Goal: Navigation & Orientation: Find specific page/section

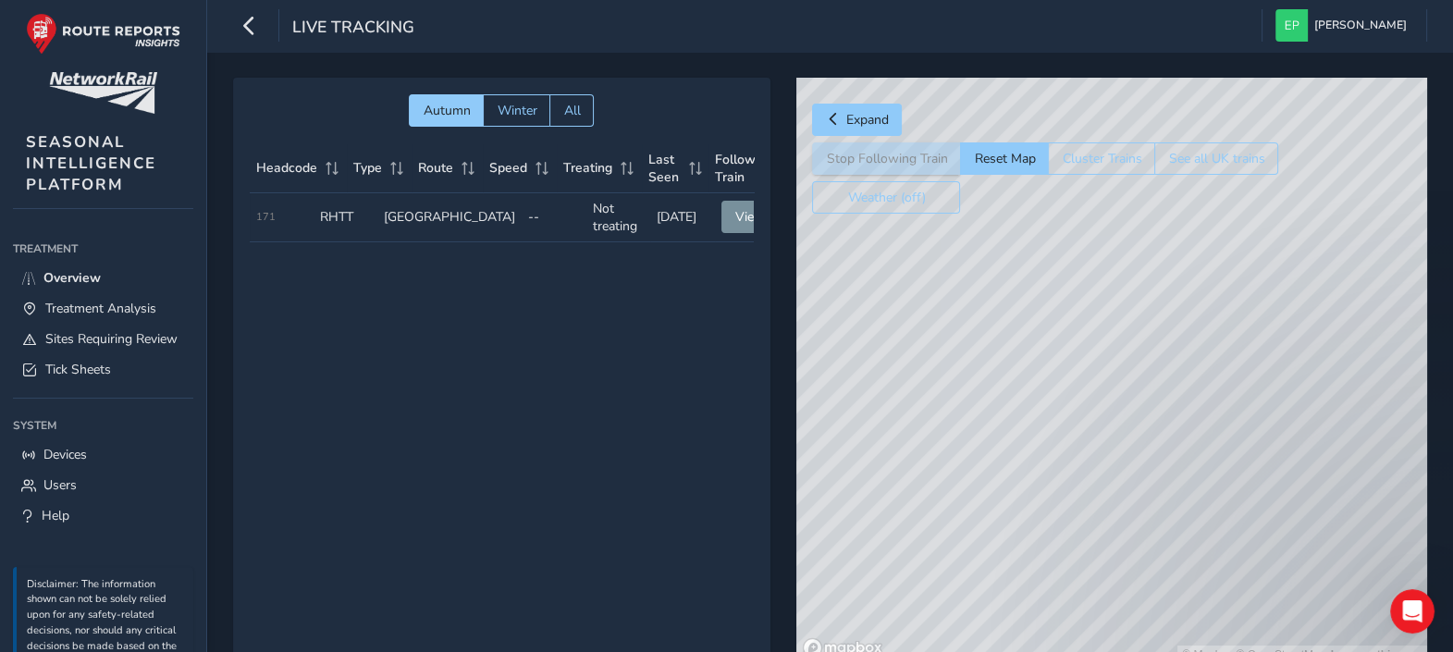
drag, startPoint x: 993, startPoint y: 311, endPoint x: 1156, endPoint y: 302, distance: 163.0
click at [1156, 302] on div "© Mapbox © OpenStreetMap Improve this map" at bounding box center [1111, 371] width 631 height 586
drag, startPoint x: 1084, startPoint y: 419, endPoint x: 1095, endPoint y: 411, distance: 13.9
click at [1095, 411] on div "© Mapbox © OpenStreetMap Improve this map" at bounding box center [1111, 371] width 631 height 586
click at [89, 378] on span "Tick Sheets" at bounding box center [78, 370] width 66 height 18
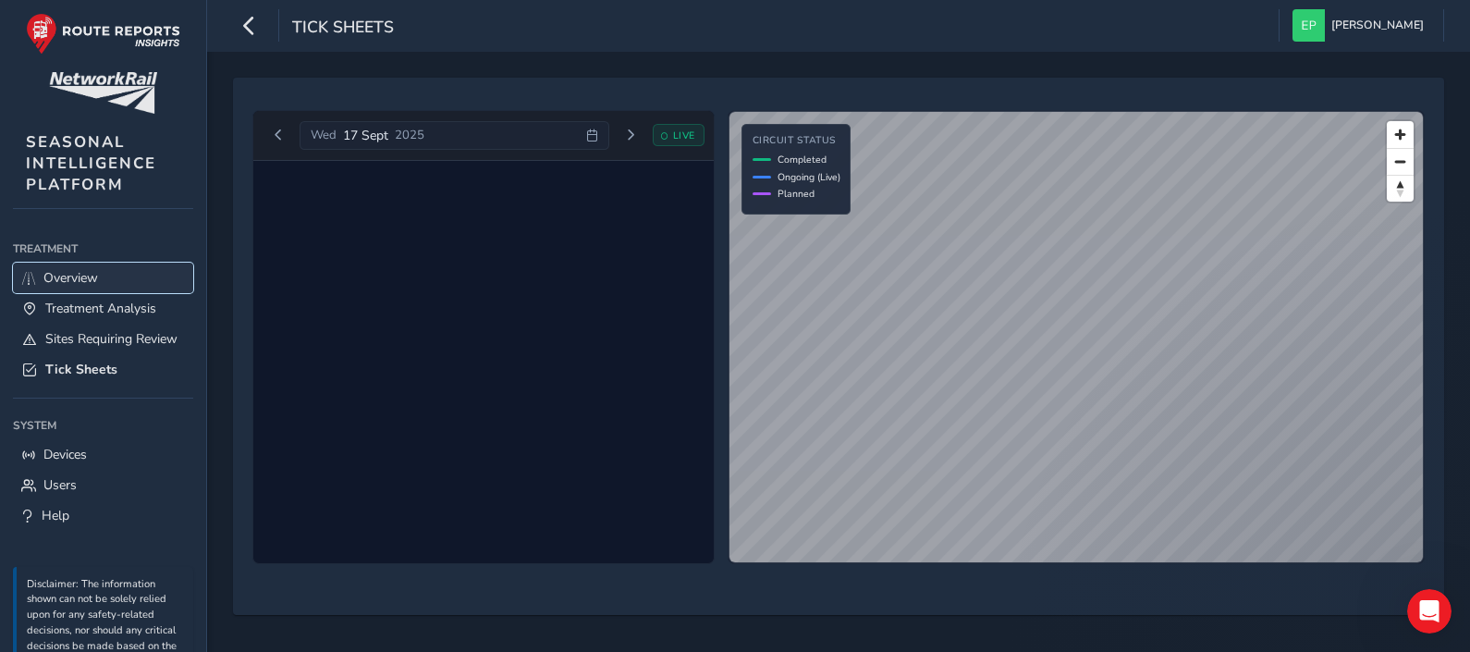
click at [55, 274] on span "Overview" at bounding box center [70, 278] width 55 height 18
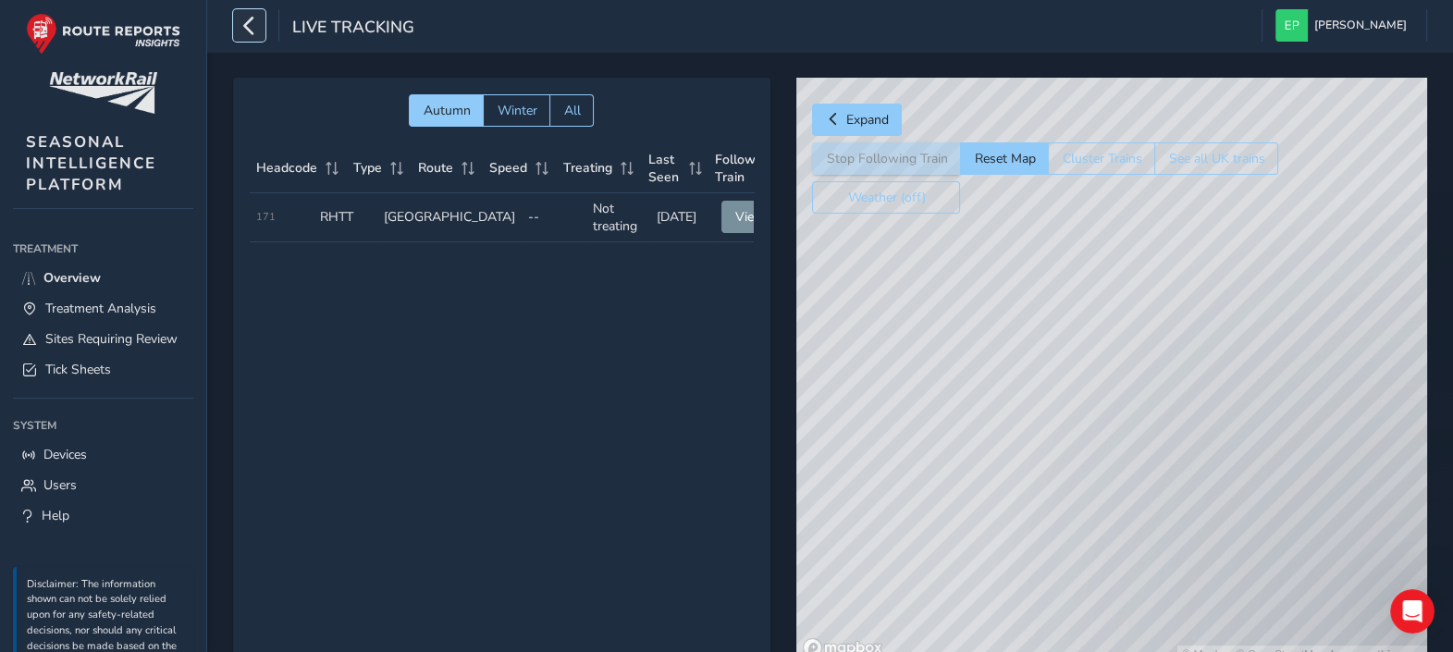
click at [258, 28] on icon "button" at bounding box center [249, 25] width 19 height 32
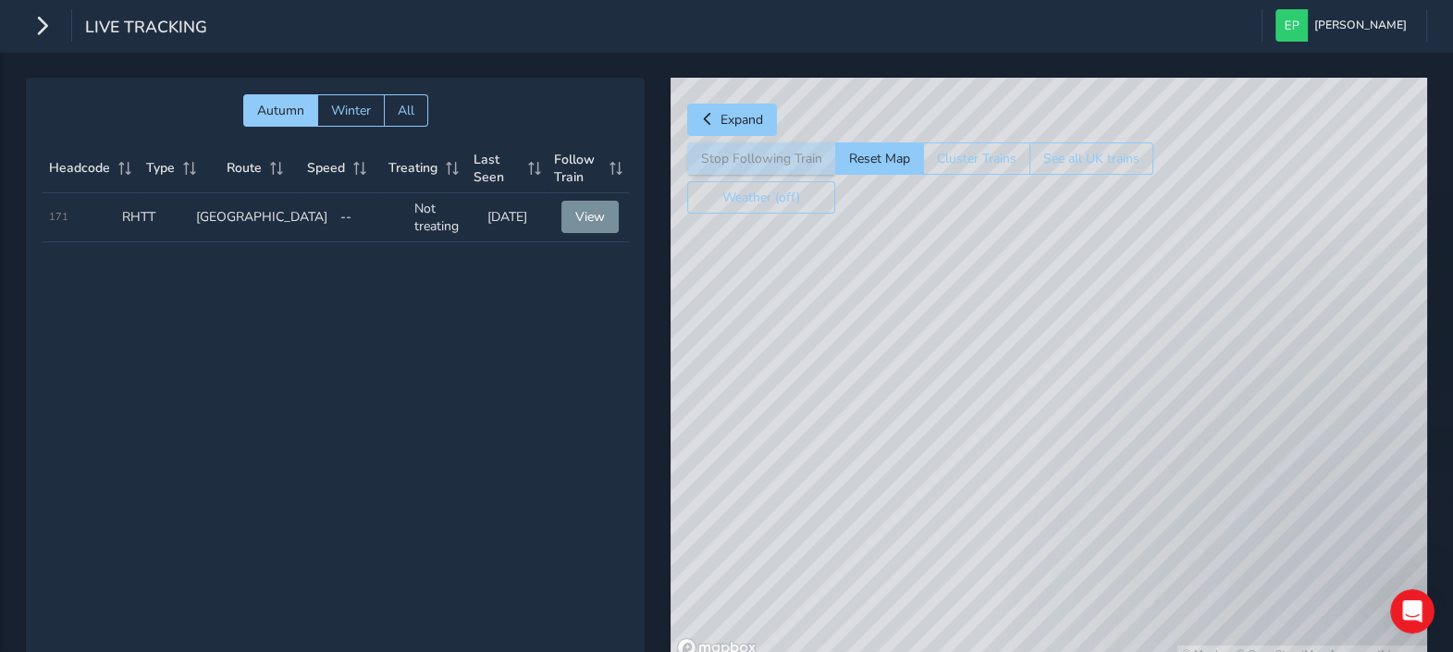
click at [24, 26] on div "Live Tracking [PERSON_NAME] Colour Scheme: Dark Dim Light Logout" at bounding box center [726, 26] width 1453 height 52
click at [41, 25] on icon "button" at bounding box center [41, 25] width 19 height 32
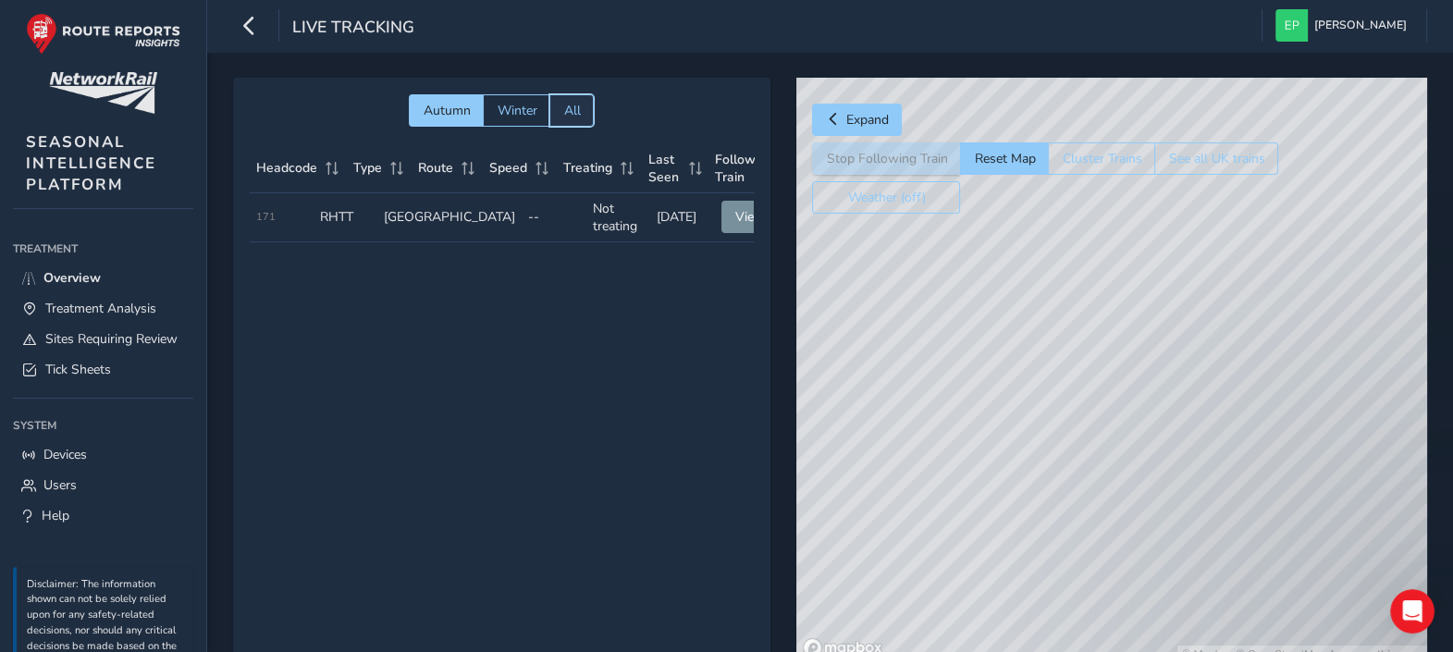
click at [563, 97] on button "All" at bounding box center [571, 110] width 44 height 32
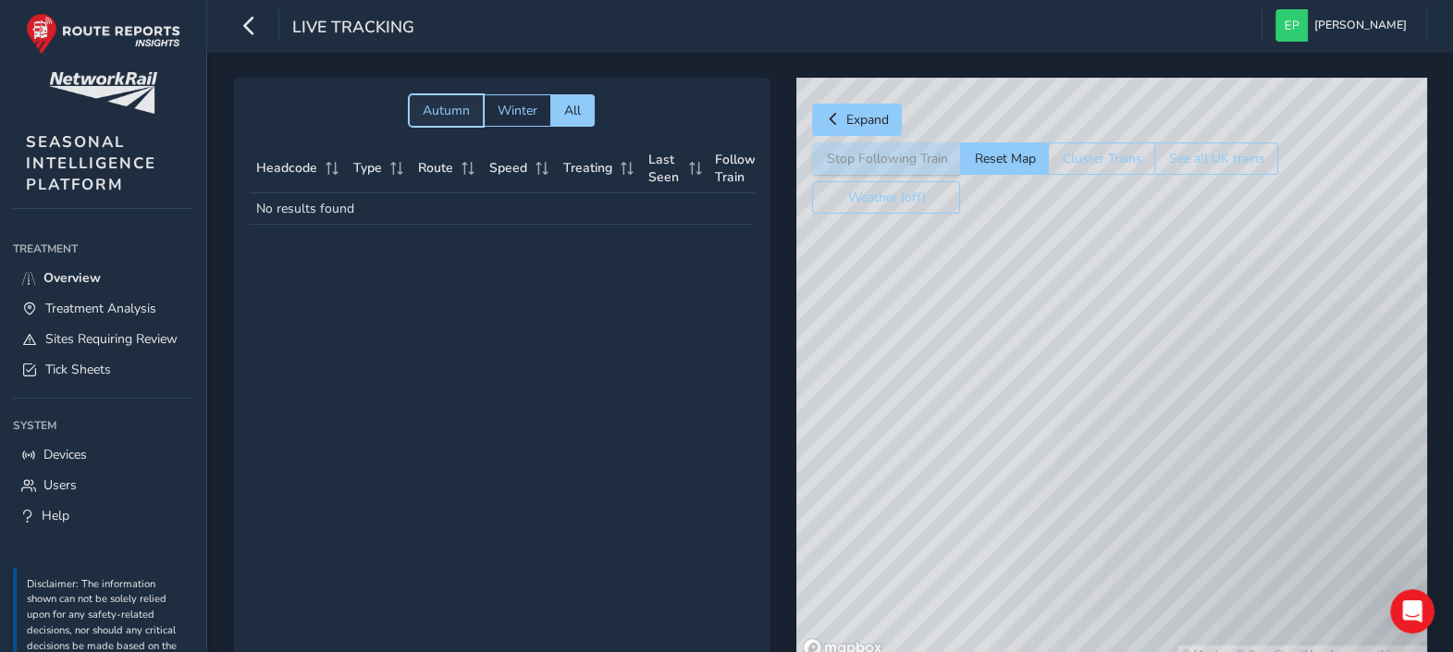
click at [441, 107] on span "Autumn" at bounding box center [446, 111] width 47 height 18
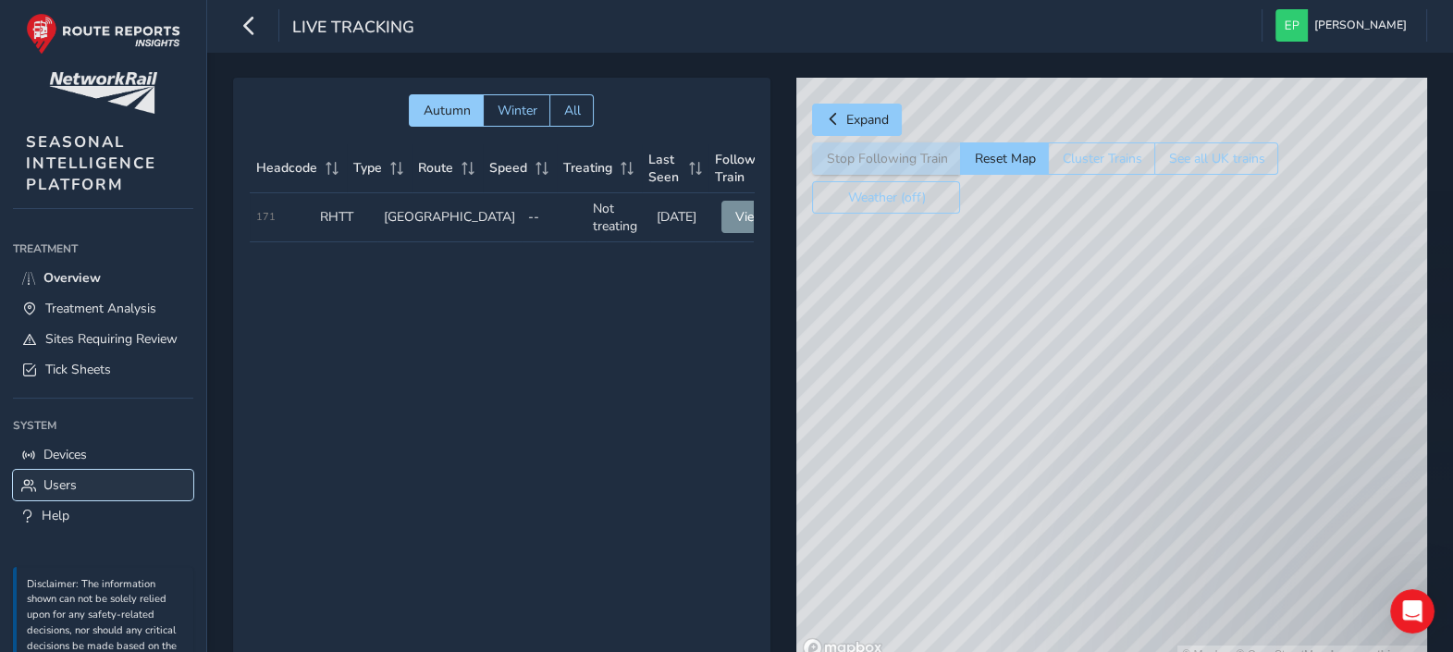
click at [57, 494] on span "Users" at bounding box center [59, 485] width 33 height 18
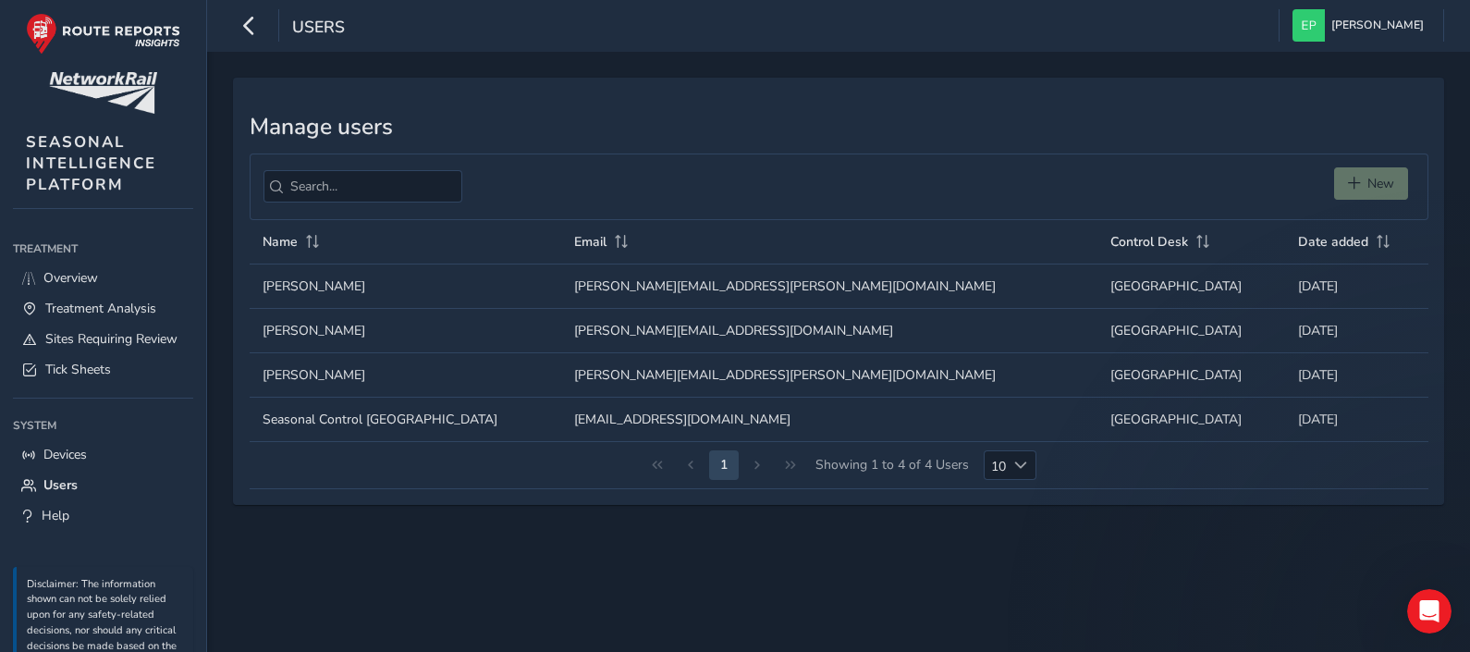
drag, startPoint x: 710, startPoint y: 410, endPoint x: 760, endPoint y: 414, distance: 50.2
click at [760, 414] on td "Email Email [EMAIL_ADDRESS][DOMAIN_NAME]" at bounding box center [828, 419] width 535 height 44
drag, startPoint x: 759, startPoint y: 414, endPoint x: 726, endPoint y: 421, distance: 33.9
click at [726, 421] on td "Email Email [EMAIL_ADDRESS][DOMAIN_NAME]" at bounding box center [828, 419] width 535 height 44
click at [700, 421] on td "Email Email [EMAIL_ADDRESS][DOMAIN_NAME]" at bounding box center [828, 419] width 535 height 44
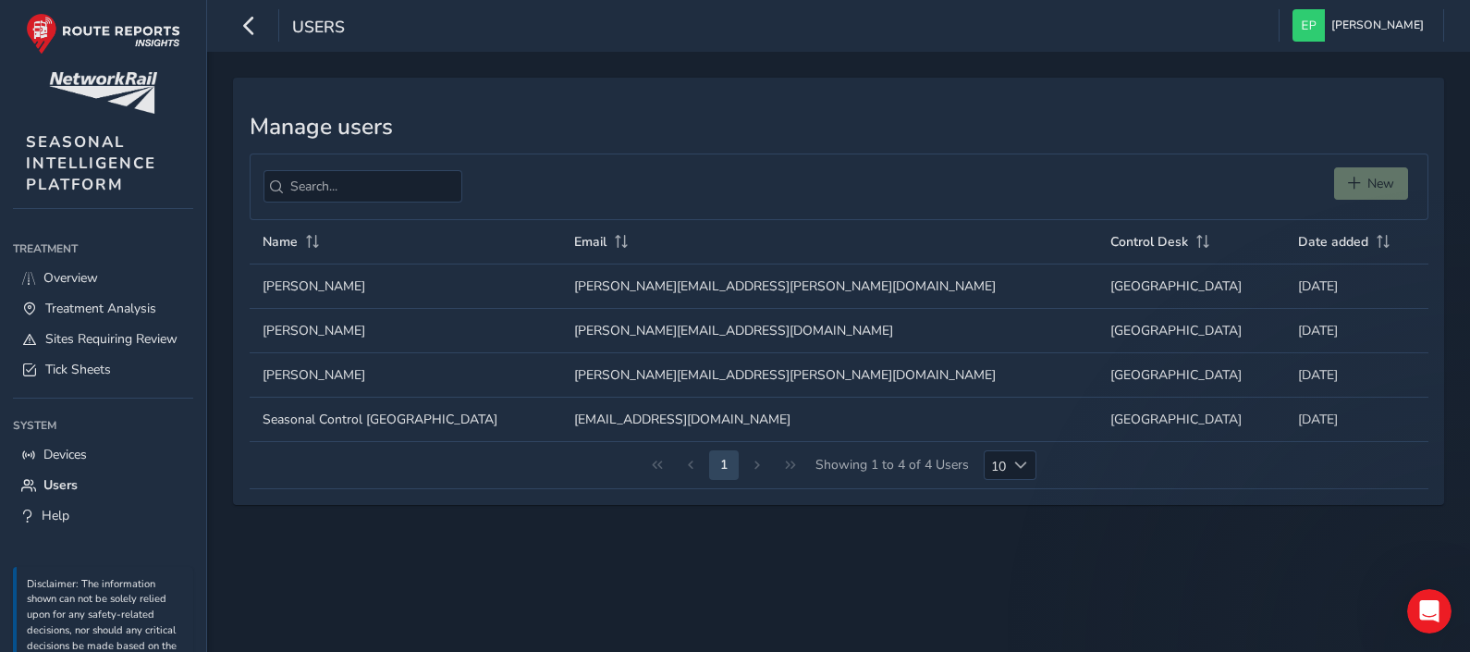
click at [700, 421] on td "Email Email [EMAIL_ADDRESS][DOMAIN_NAME]" at bounding box center [828, 419] width 535 height 44
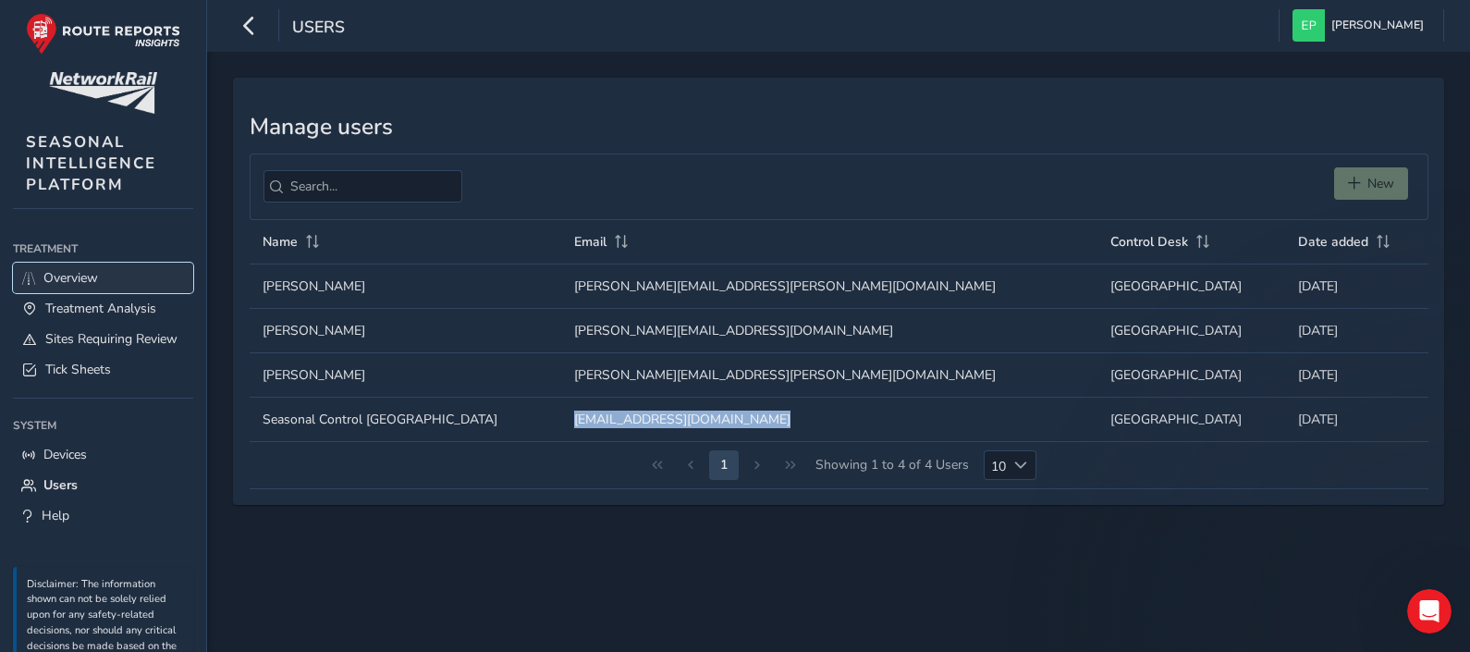
click at [90, 264] on link "Overview" at bounding box center [103, 278] width 180 height 31
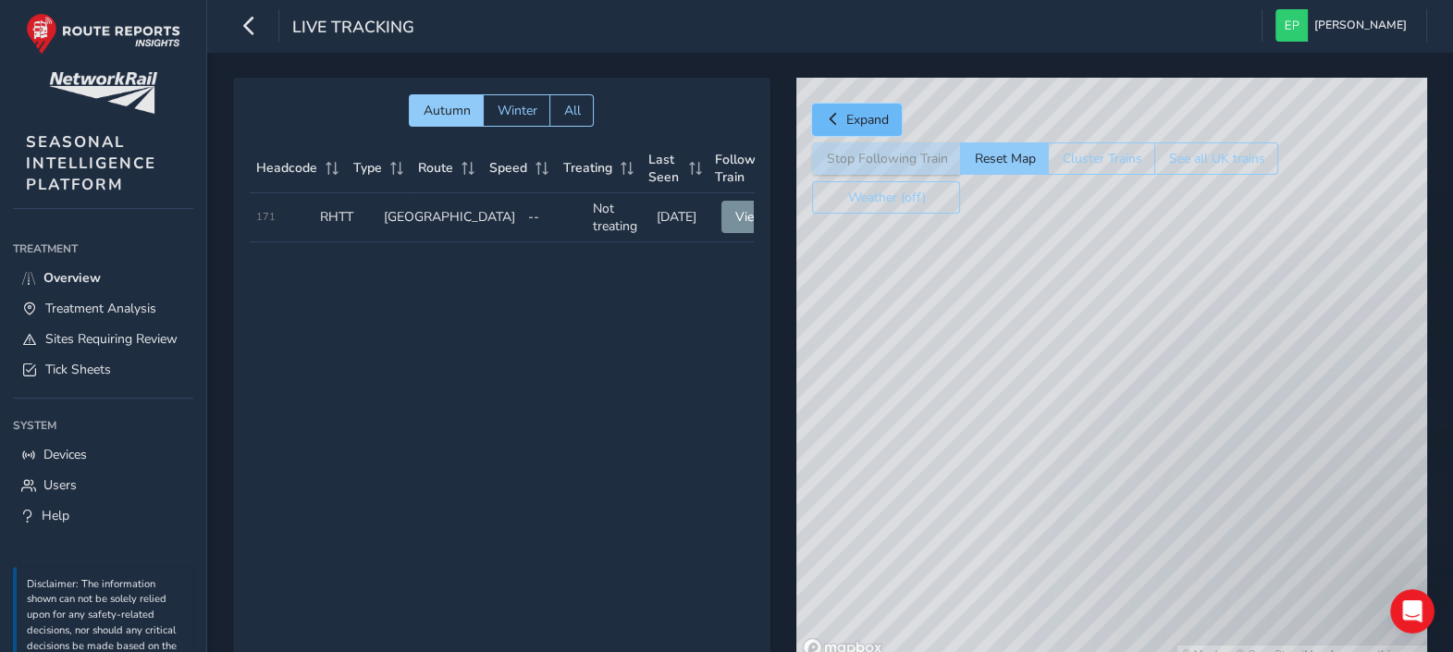
click at [842, 110] on button "Expand" at bounding box center [857, 120] width 90 height 32
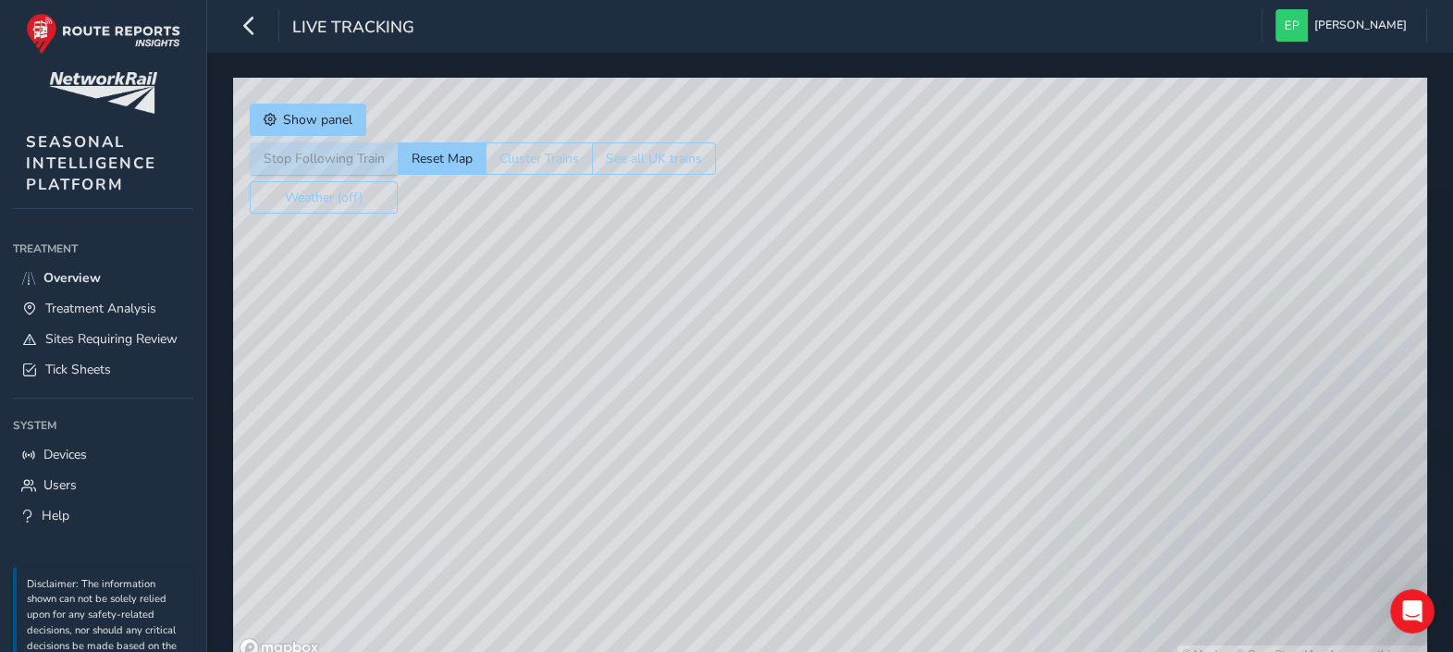
drag, startPoint x: 1022, startPoint y: 342, endPoint x: 972, endPoint y: 382, distance: 63.8
click at [972, 382] on div "© Mapbox © OpenStreetMap Improve this map" at bounding box center [830, 371] width 1194 height 586
click at [661, 160] on button "See all UK trains" at bounding box center [654, 158] width 124 height 32
drag, startPoint x: 1073, startPoint y: 478, endPoint x: 1105, endPoint y: 343, distance: 138.8
click at [1105, 343] on div "© Mapbox © OpenStreetMap Improve this map" at bounding box center [830, 371] width 1194 height 586
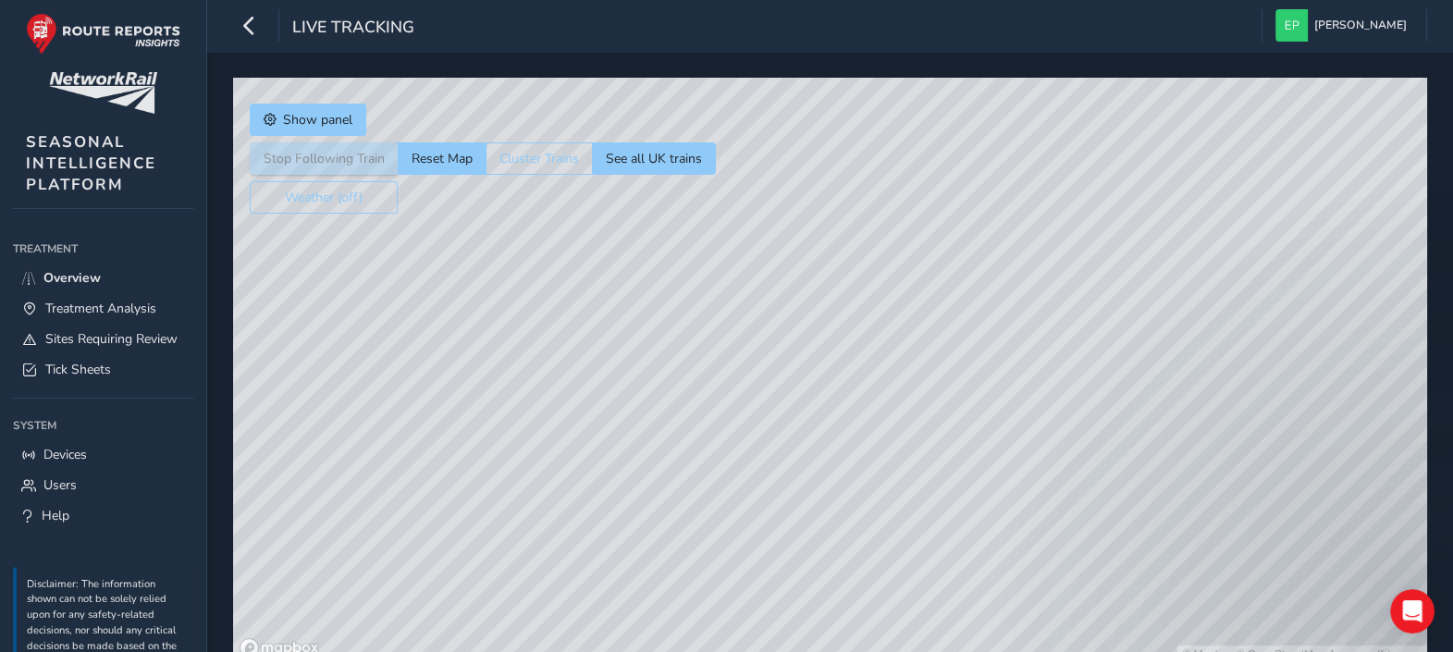
drag, startPoint x: 1170, startPoint y: 429, endPoint x: 1156, endPoint y: 392, distance: 39.5
click at [1156, 392] on div "© Mapbox © OpenStreetMap Improve this map" at bounding box center [830, 371] width 1194 height 586
drag, startPoint x: 1100, startPoint y: 483, endPoint x: 1045, endPoint y: 250, distance: 239.3
click at [1102, 418] on div "© Mapbox © OpenStreetMap Improve this map" at bounding box center [830, 371] width 1194 height 586
click at [1045, 250] on div "© Mapbox © OpenStreetMap Improve this map" at bounding box center [830, 371] width 1194 height 586
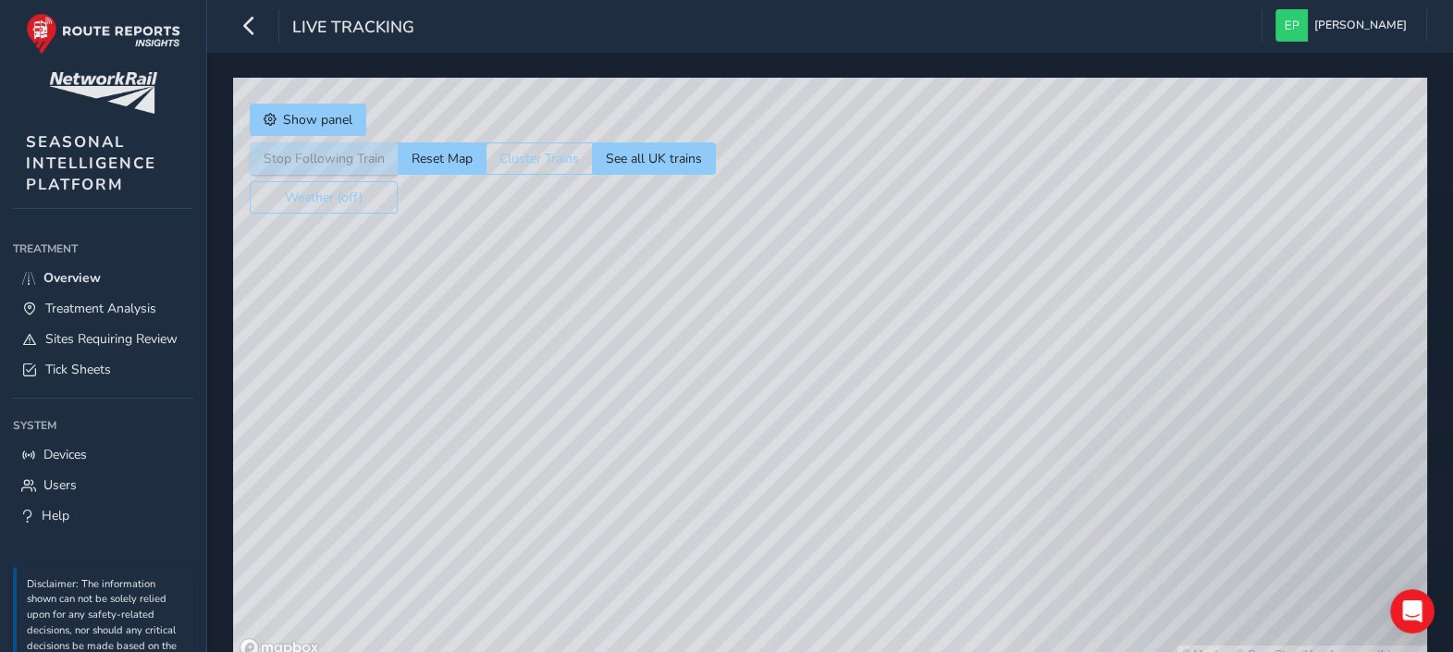
drag, startPoint x: 1053, startPoint y: 495, endPoint x: 1048, endPoint y: 192, distance: 302.5
click at [1064, 215] on div "© Mapbox © OpenStreetMap Improve this map" at bounding box center [830, 371] width 1194 height 586
click at [885, 495] on div "© Mapbox © OpenStreetMap Improve this map" at bounding box center [830, 371] width 1194 height 586
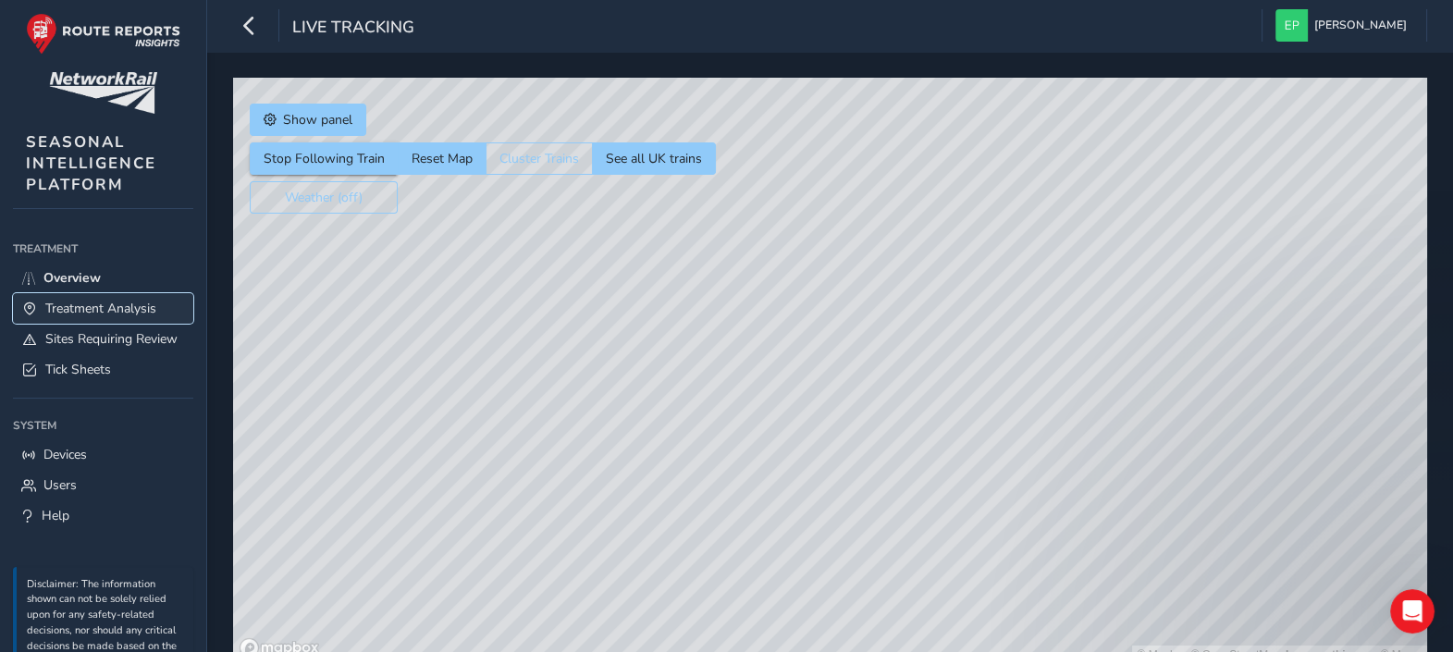
click at [87, 295] on link "Treatment Analysis" at bounding box center [103, 308] width 180 height 31
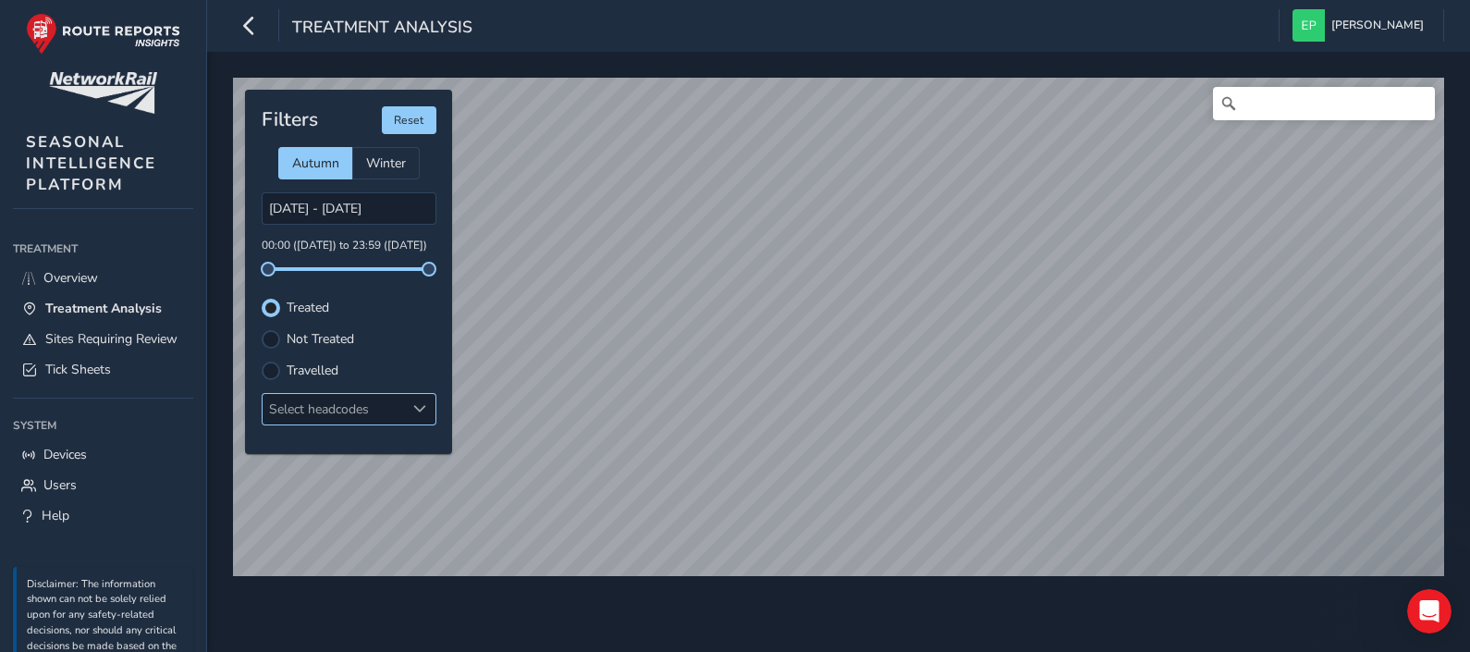
click at [365, 417] on div "Select headcodes" at bounding box center [334, 409] width 142 height 31
click at [360, 407] on div "Select headcodes" at bounding box center [334, 409] width 142 height 31
click at [80, 264] on link "Overview" at bounding box center [103, 278] width 180 height 31
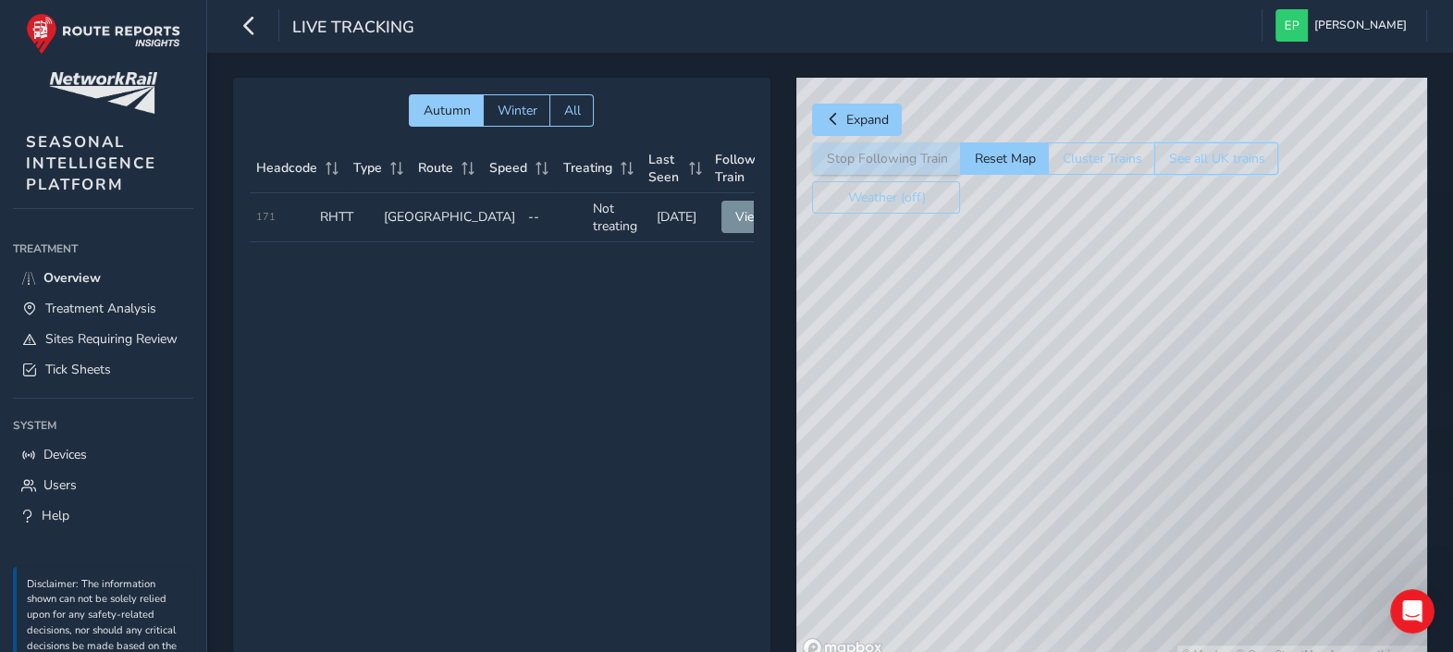
click at [1256, 159] on button "See all UK trains" at bounding box center [1216, 158] width 124 height 32
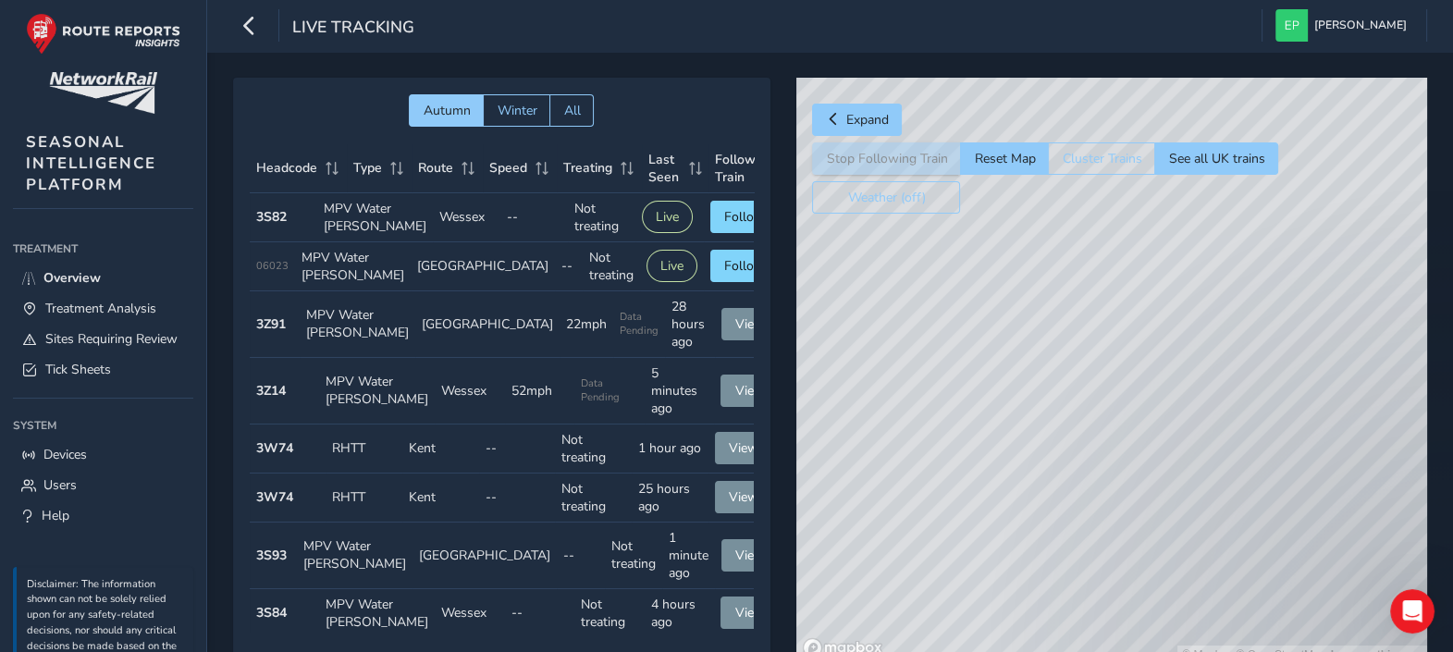
drag, startPoint x: 1244, startPoint y: 426, endPoint x: 1184, endPoint y: 370, distance: 82.4
click at [1188, 384] on div "© Mapbox © OpenStreetMap Improve this map" at bounding box center [1111, 371] width 631 height 586
click at [1267, 490] on div "© Mapbox © OpenStreetMap Improve this map" at bounding box center [1111, 371] width 631 height 586
click at [1319, 329] on div "© Mapbox © OpenStreetMap Improve this map" at bounding box center [1111, 371] width 631 height 586
click at [1036, 438] on div "© Mapbox © OpenStreetMap Improve this map" at bounding box center [1111, 371] width 631 height 586
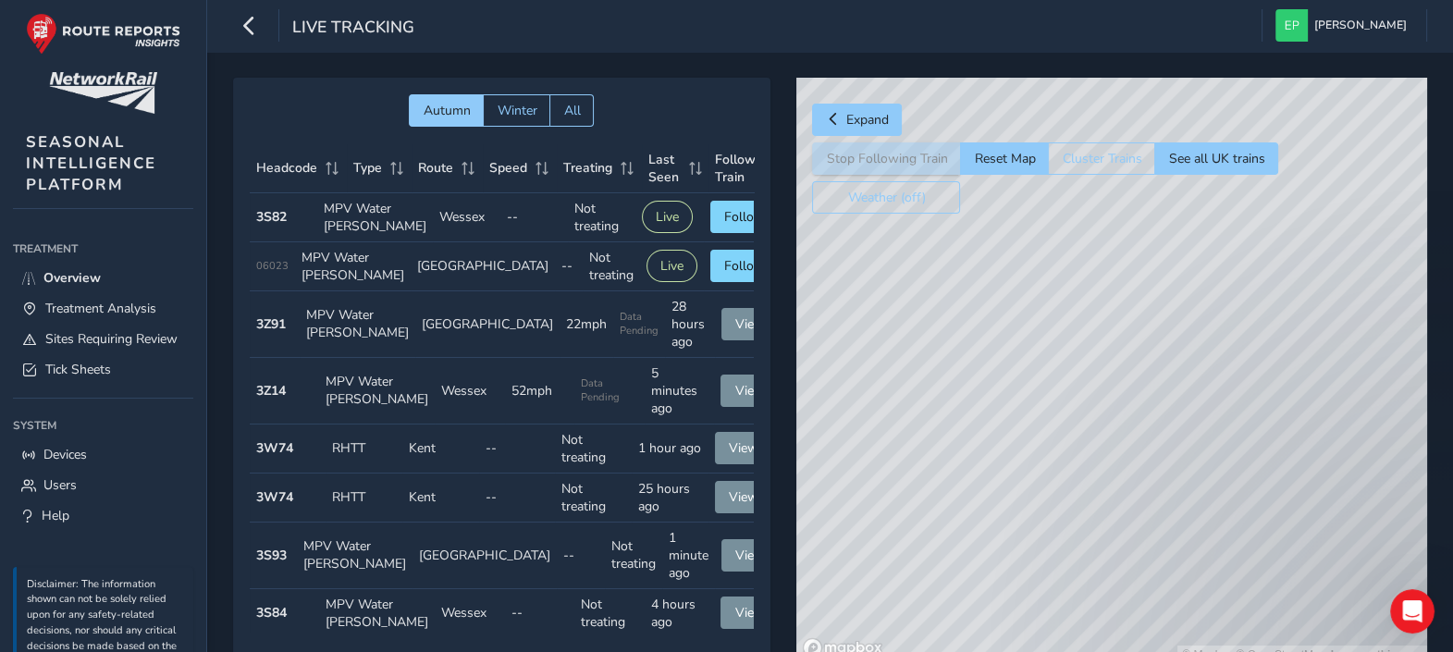
drag, startPoint x: 1104, startPoint y: 486, endPoint x: 1112, endPoint y: 378, distance: 107.5
click at [1113, 379] on div "© Mapbox © OpenStreetMap Improve this map" at bounding box center [1111, 371] width 631 height 586
drag, startPoint x: 1094, startPoint y: 566, endPoint x: 1098, endPoint y: 489, distance: 76.8
click at [1064, 458] on div "© Mapbox © OpenStreetMap Improve this map" at bounding box center [1111, 371] width 631 height 586
drag, startPoint x: 1260, startPoint y: 461, endPoint x: 1260, endPoint y: 380, distance: 81.4
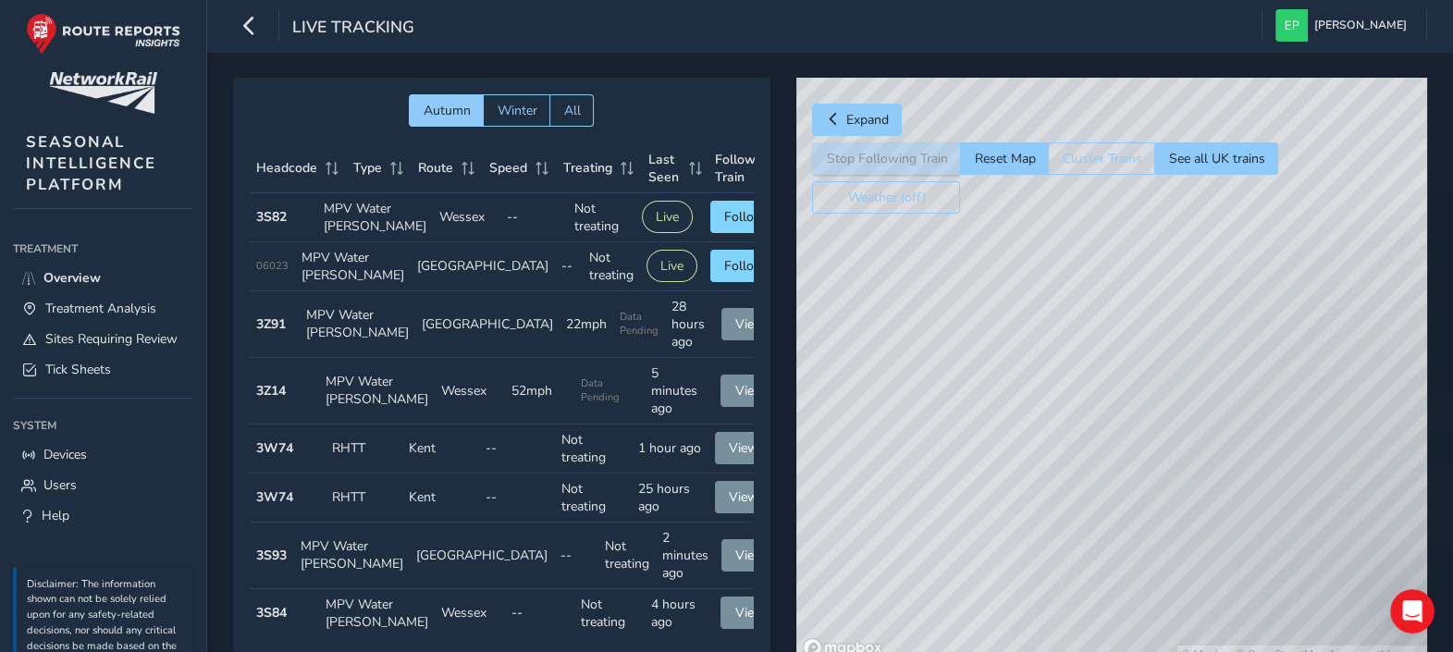
click at [1258, 467] on div "© Mapbox © OpenStreetMap Improve this map" at bounding box center [1111, 371] width 631 height 586
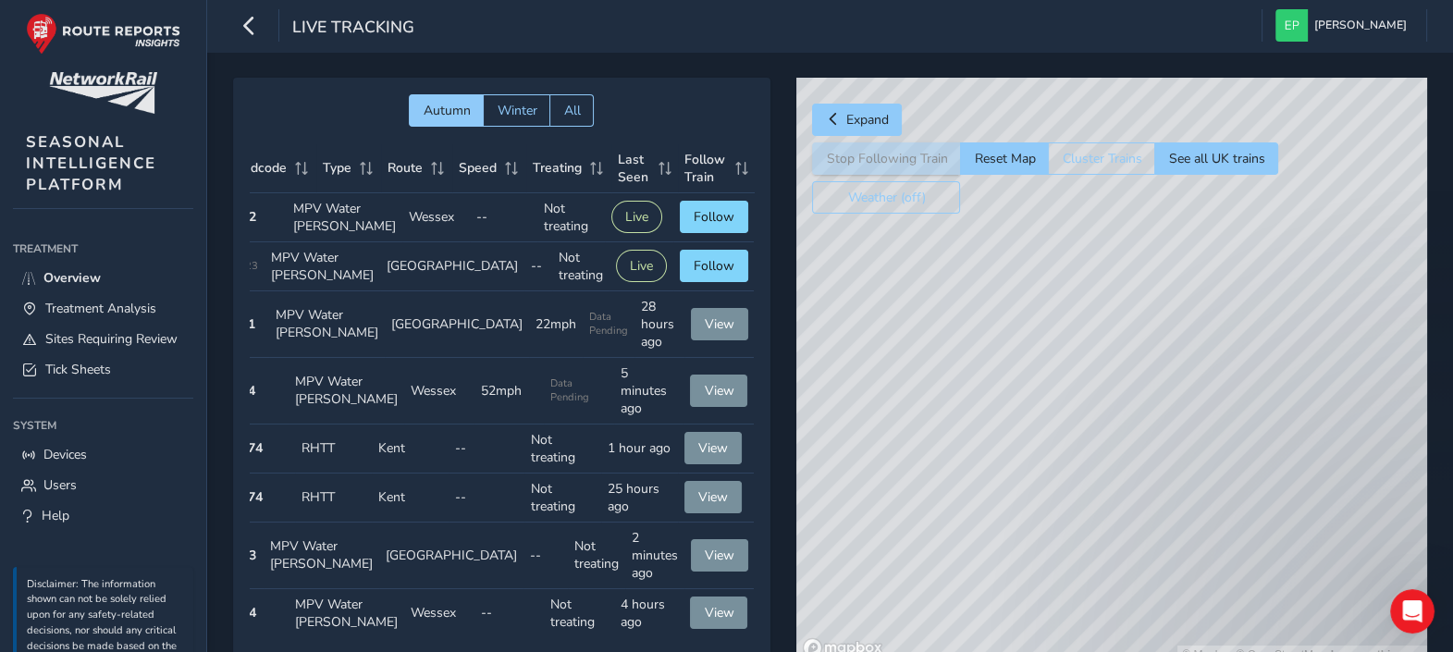
drag, startPoint x: 908, startPoint y: 498, endPoint x: 1159, endPoint y: 479, distance: 251.3
click at [1159, 479] on div "© Mapbox © OpenStreetMap Improve this map" at bounding box center [1111, 371] width 631 height 586
click at [1071, 529] on div "© Mapbox © OpenStreetMap Improve this map" at bounding box center [1111, 371] width 631 height 586
click at [1144, 421] on div "© Mapbox © OpenStreetMap Improve this map" at bounding box center [1111, 371] width 631 height 586
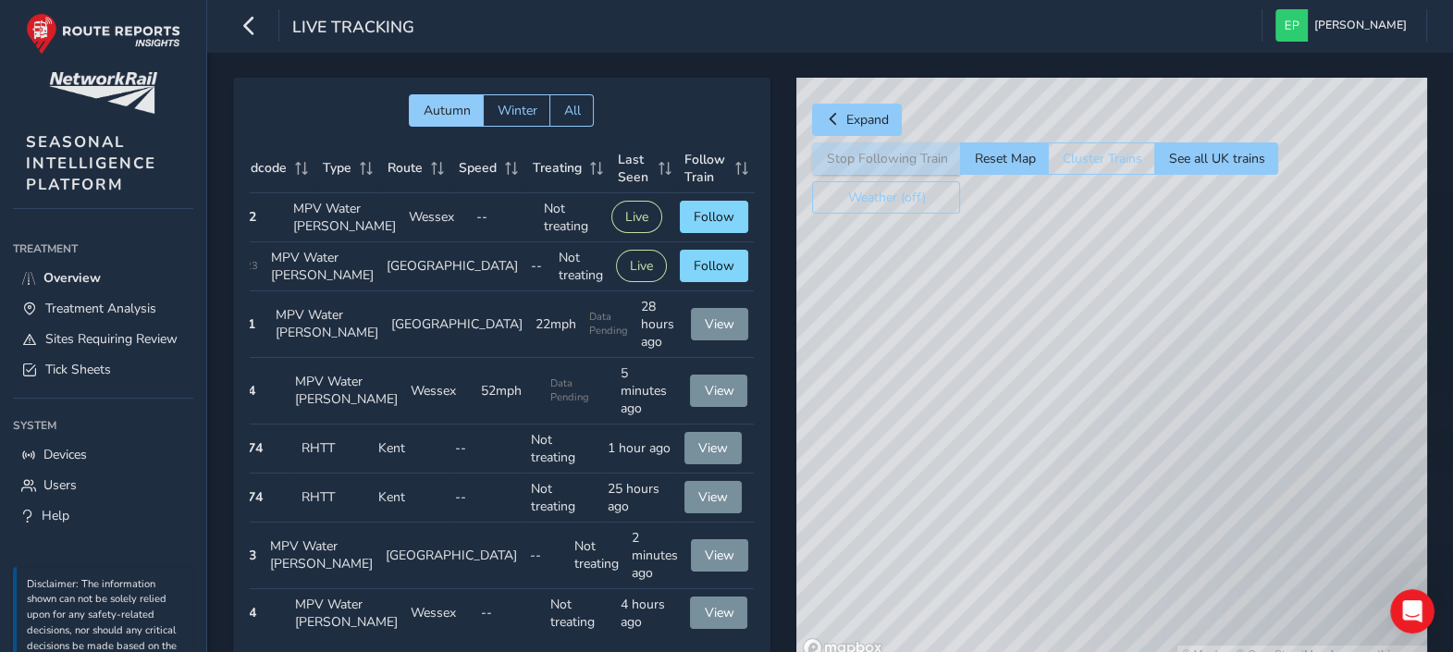
drag, startPoint x: 1019, startPoint y: 519, endPoint x: 1048, endPoint y: 482, distance: 46.8
click at [1048, 482] on div "© Mapbox © OpenStreetMap Improve this map" at bounding box center [1111, 371] width 631 height 586
drag, startPoint x: 1180, startPoint y: 527, endPoint x: 1032, endPoint y: 475, distance: 156.8
click at [1184, 528] on div "© Mapbox © OpenStreetMap Improve this map" at bounding box center [1111, 371] width 631 height 586
drag, startPoint x: 1031, startPoint y: 475, endPoint x: 996, endPoint y: 463, distance: 37.1
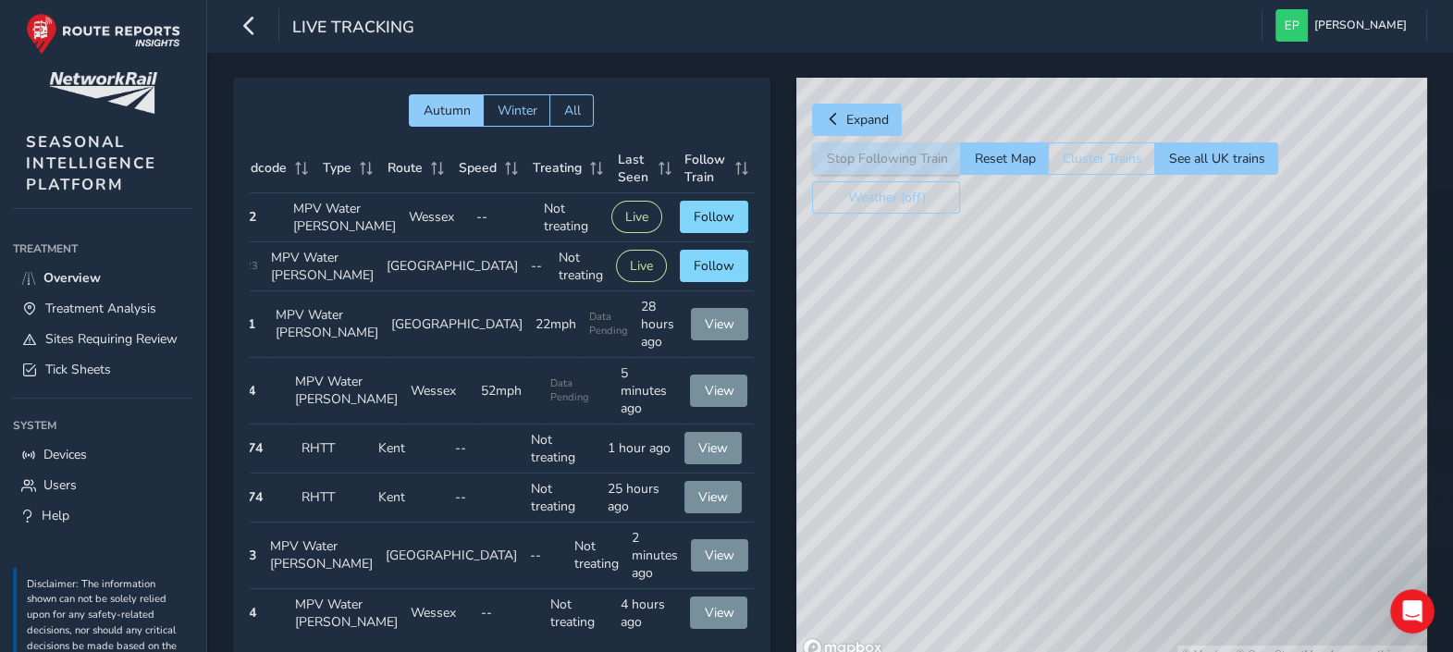
click at [1133, 508] on div "© Mapbox © OpenStreetMap Improve this map" at bounding box center [1111, 371] width 631 height 586
drag, startPoint x: 1229, startPoint y: 462, endPoint x: 948, endPoint y: 368, distance: 296.5
click at [1143, 467] on div "© Mapbox © OpenStreetMap Improve this map" at bounding box center [1111, 371] width 631 height 586
click at [1120, 490] on div "© Mapbox © OpenStreetMap Improve this map" at bounding box center [1111, 371] width 631 height 586
click at [1218, 372] on div "© Mapbox © OpenStreetMap Improve this map" at bounding box center [1111, 371] width 631 height 586
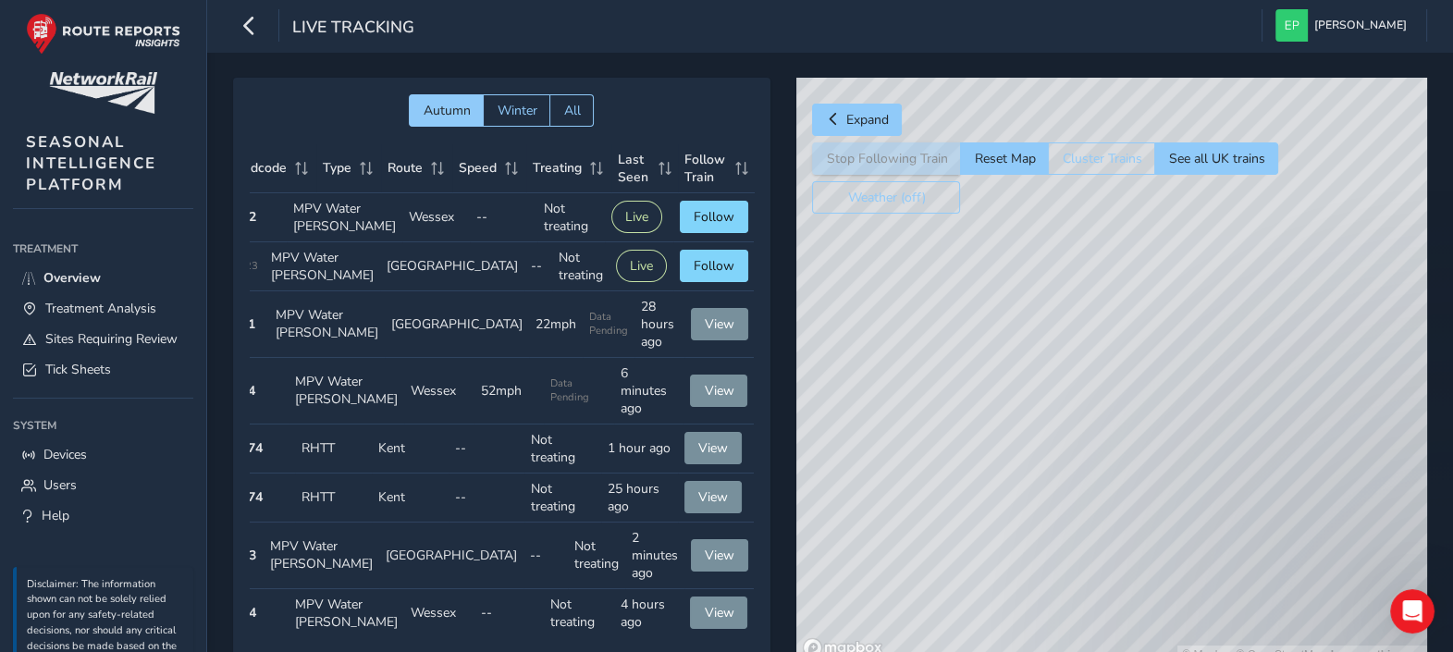
drag, startPoint x: 1293, startPoint y: 511, endPoint x: 1334, endPoint y: 475, distance: 55.1
click at [1239, 511] on div "© Mapbox © OpenStreetMap Improve this map" at bounding box center [1111, 371] width 631 height 586
drag, startPoint x: 1207, startPoint y: 379, endPoint x: 1219, endPoint y: 306, distance: 74.0
click at [1219, 306] on div "© Mapbox © OpenStreetMap Improve this map © Maxar" at bounding box center [1111, 371] width 631 height 586
click at [88, 273] on span "Overview" at bounding box center [71, 278] width 57 height 18
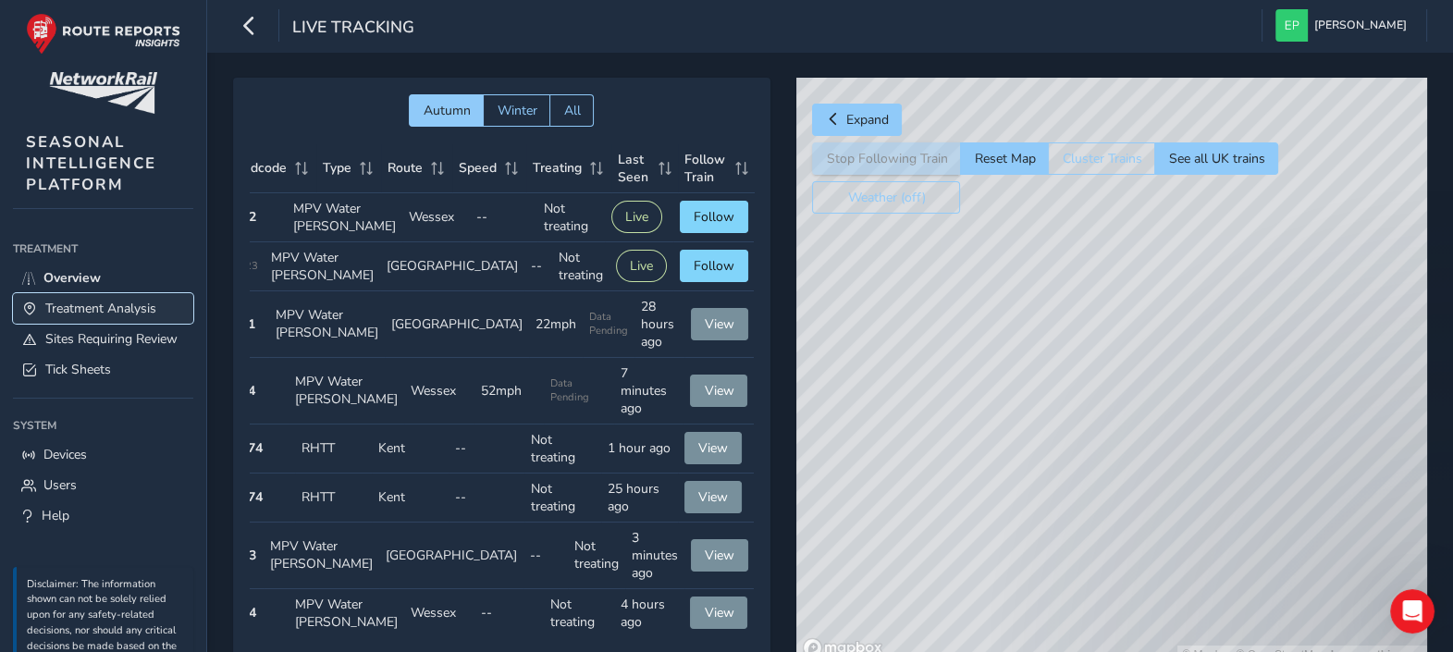
click at [100, 315] on span "Treatment Analysis" at bounding box center [100, 309] width 111 height 18
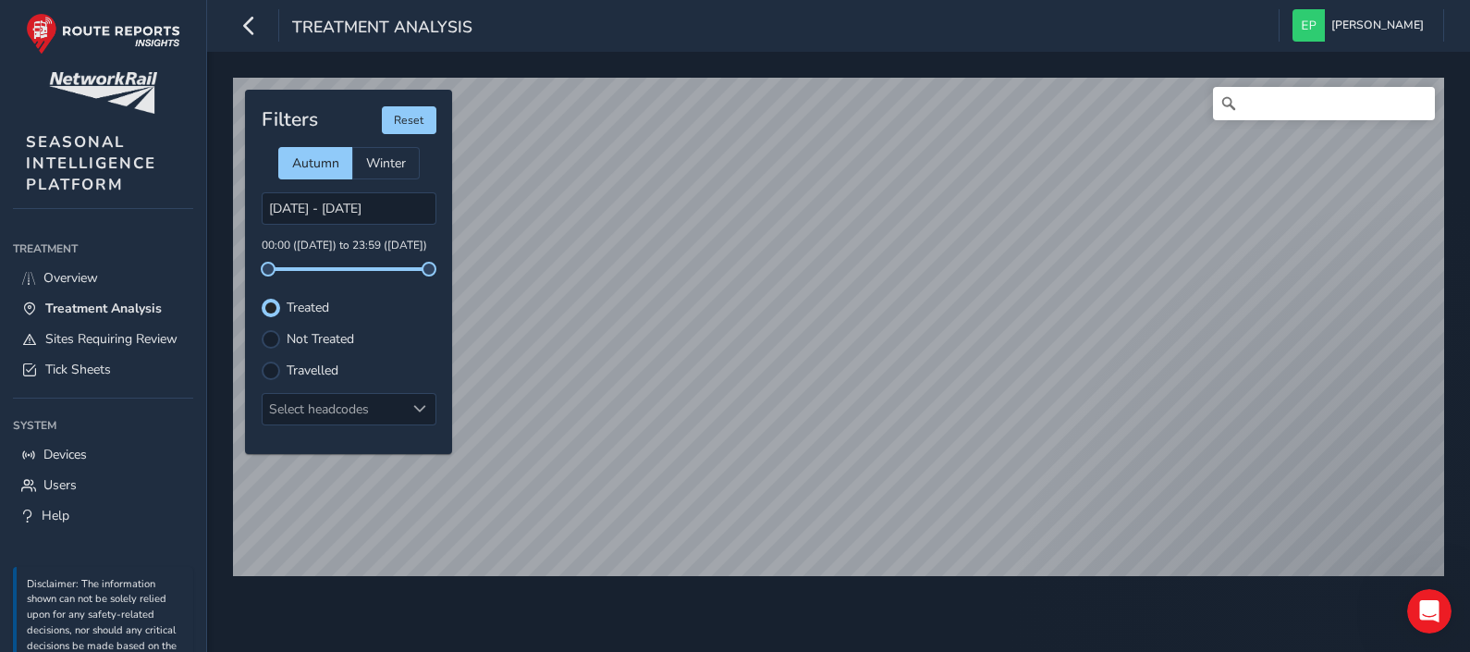
click at [282, 330] on div "Not Treated" at bounding box center [349, 339] width 175 height 18
click at [273, 371] on div at bounding box center [271, 371] width 18 height 18
click at [74, 334] on span "Sites Requiring Review" at bounding box center [111, 339] width 132 height 18
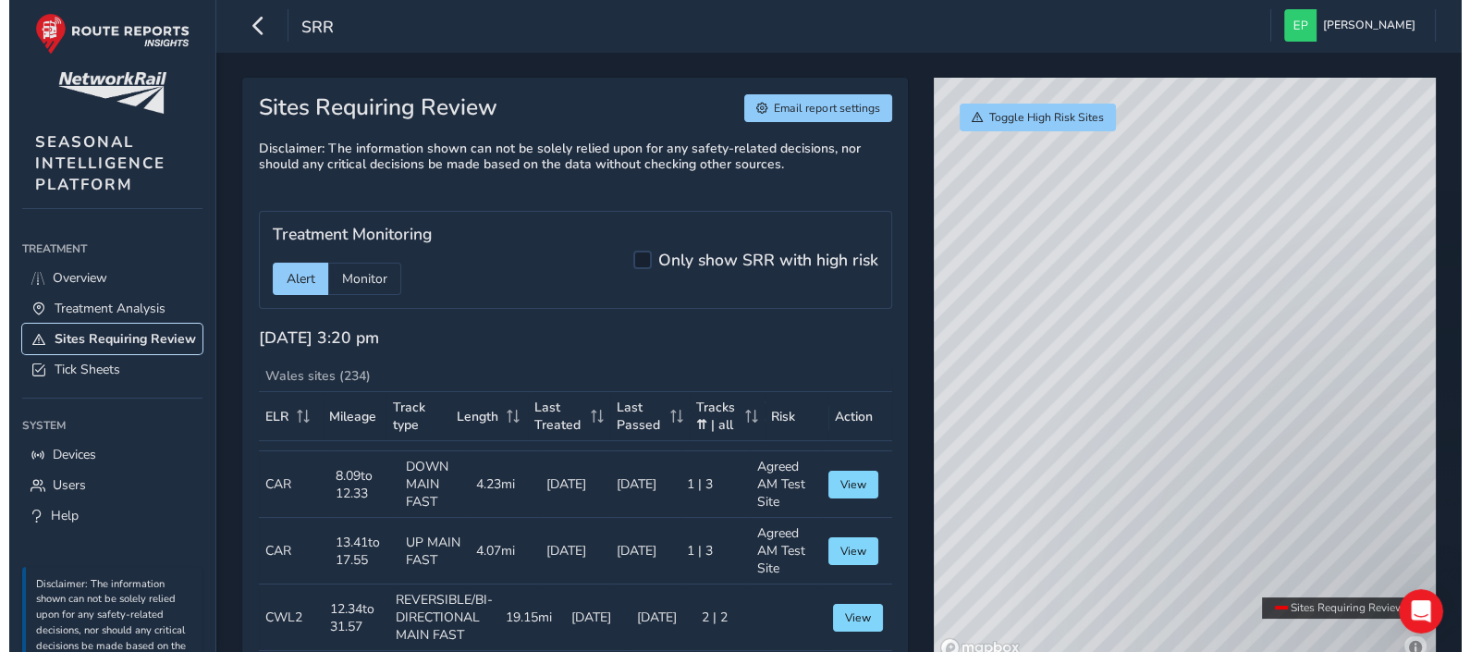
scroll to position [924, 0]
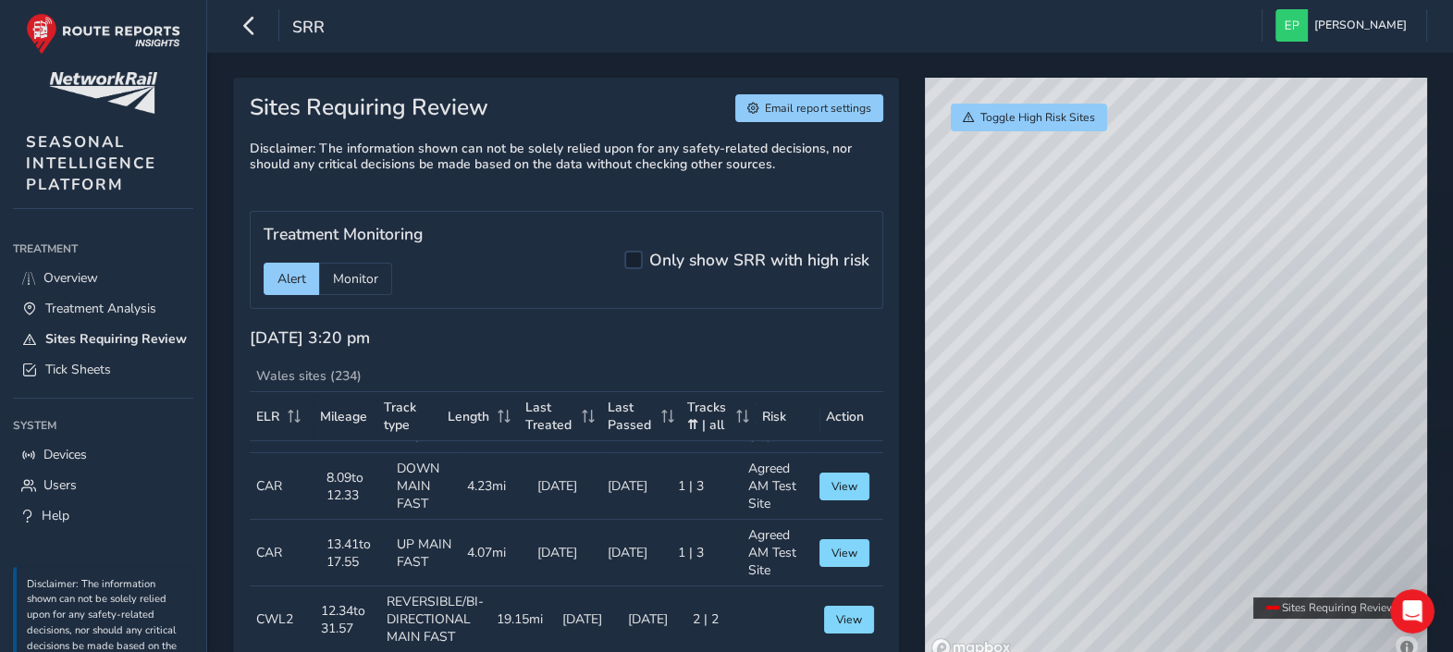
drag, startPoint x: 745, startPoint y: 476, endPoint x: 778, endPoint y: 488, distance: 34.5
click at [778, 387] on td "Risk Agreed AM Test Site" at bounding box center [777, 353] width 70 height 67
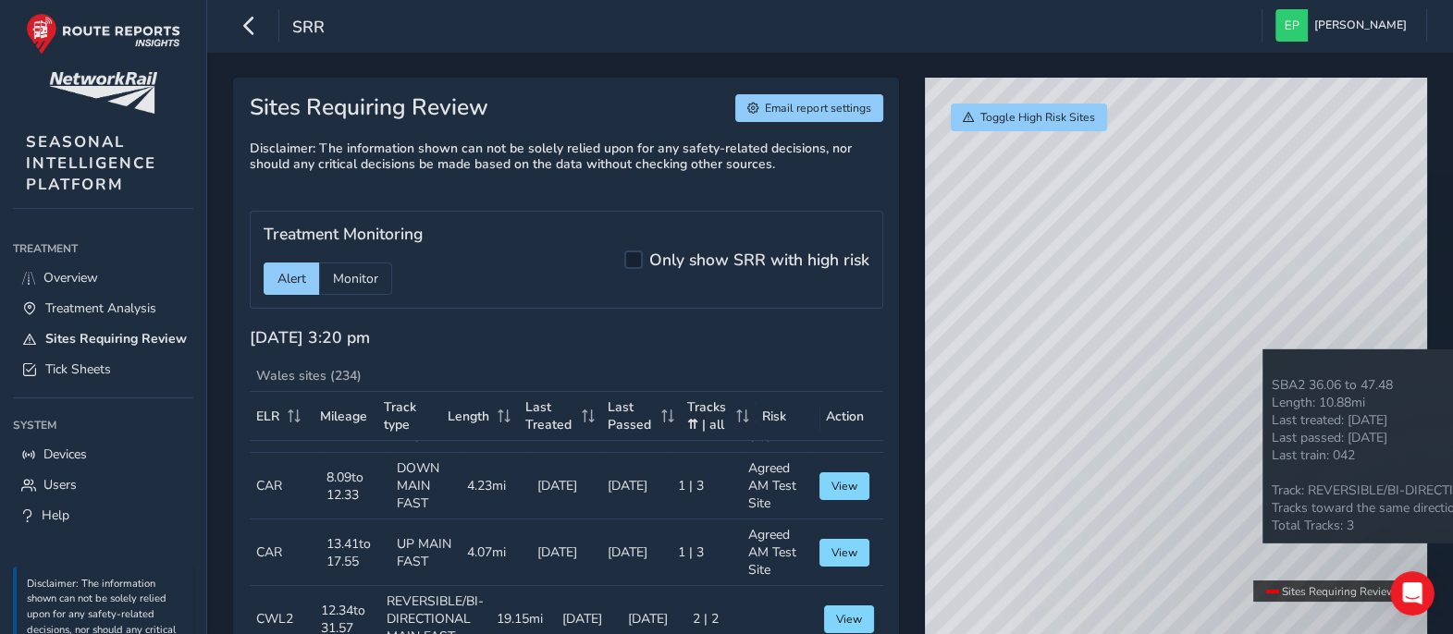
click at [1262, 350] on div "© Mapbox © OpenStreetMap Improve this map" at bounding box center [1176, 371] width 502 height 586
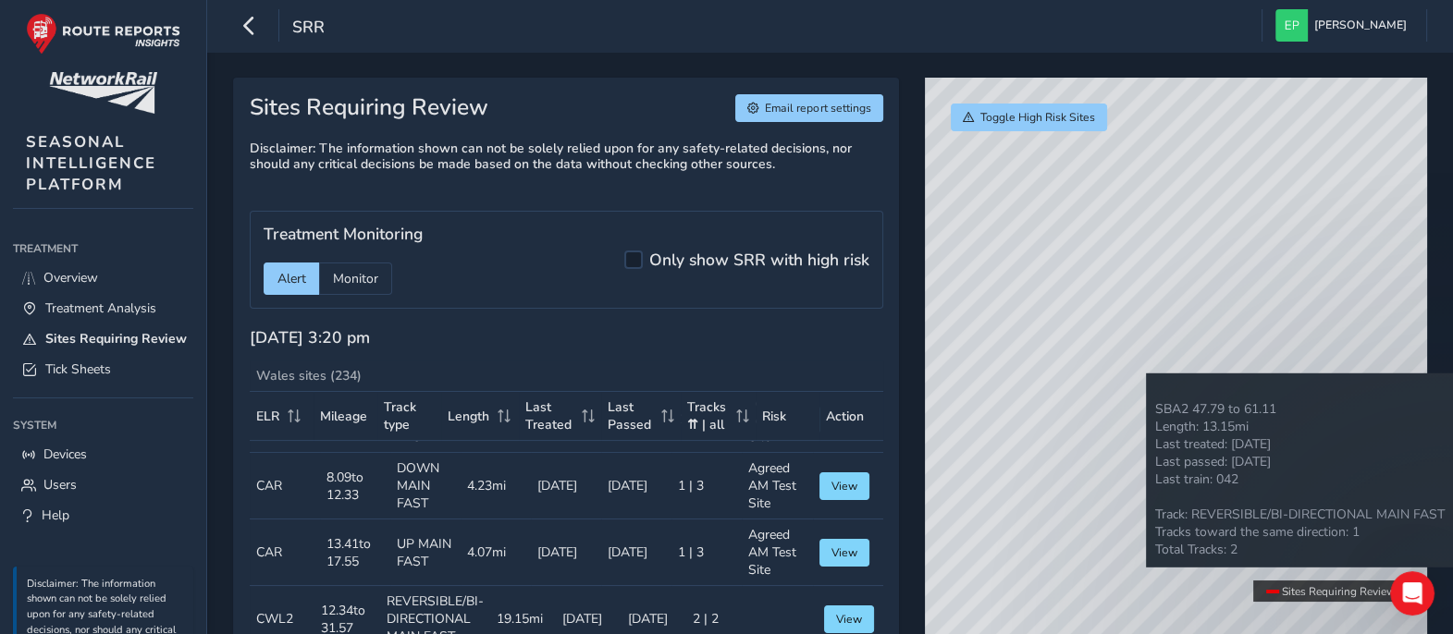
click at [1146, 374] on div "© Mapbox © OpenStreetMap Improve this map" at bounding box center [1176, 371] width 502 height 586
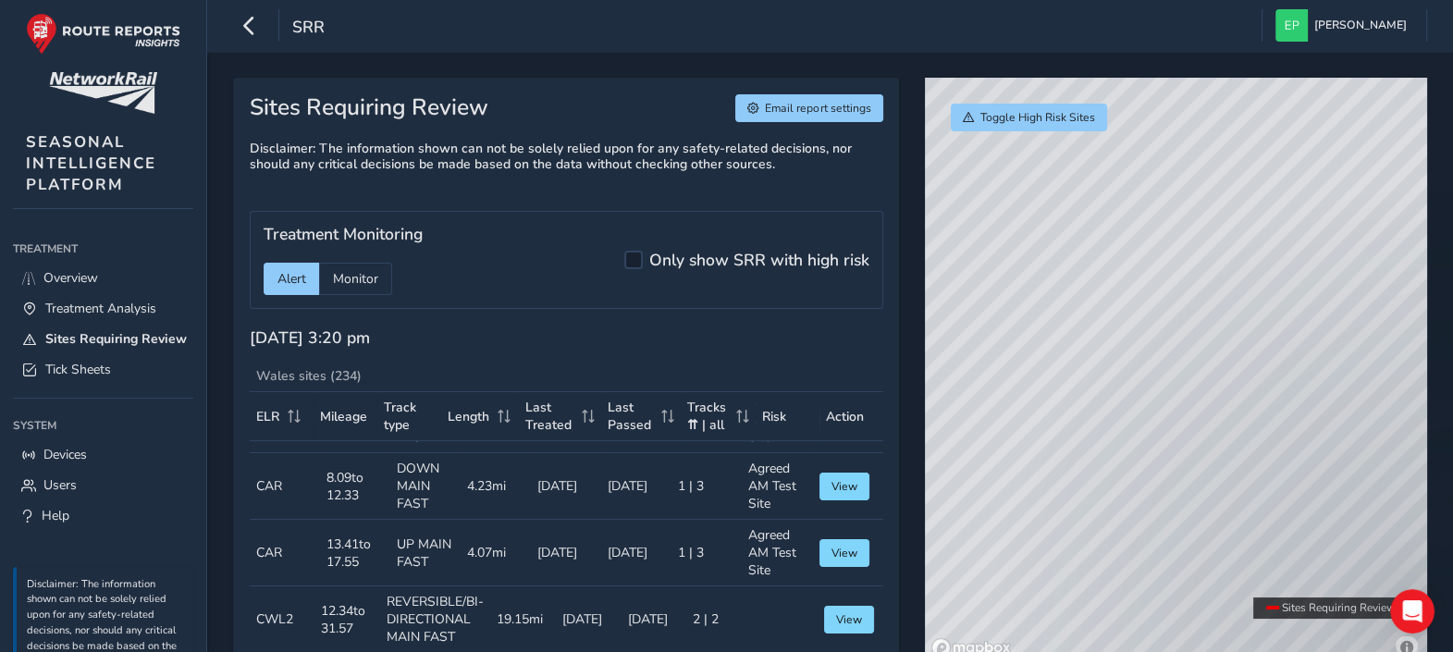
drag, startPoint x: 1332, startPoint y: 463, endPoint x: 1378, endPoint y: 443, distance: 50.5
click at [1378, 443] on div "© Mapbox © OpenStreetMap Improve this map" at bounding box center [1176, 371] width 502 height 586
click at [103, 378] on span "Tick Sheets" at bounding box center [78, 370] width 66 height 18
